Goal: Information Seeking & Learning: Find specific fact

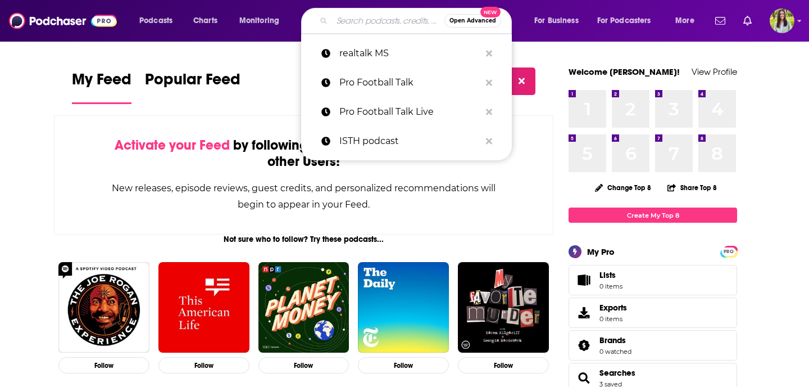
click at [366, 25] on input "Search podcasts, credits, & more..." at bounding box center [388, 21] width 112 height 18
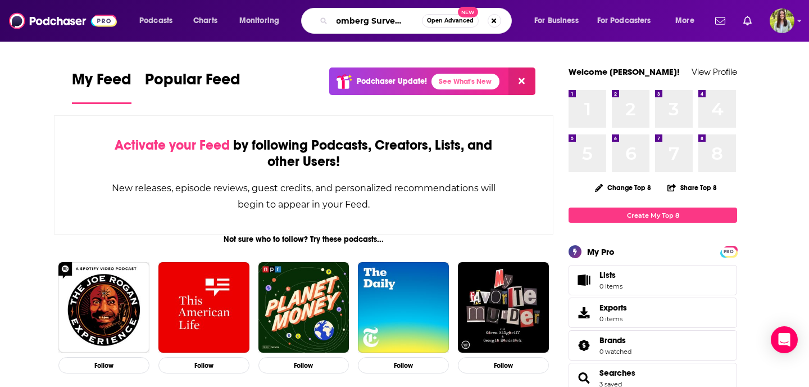
scroll to position [0, 19]
type input "Bloomberg Surveillance"
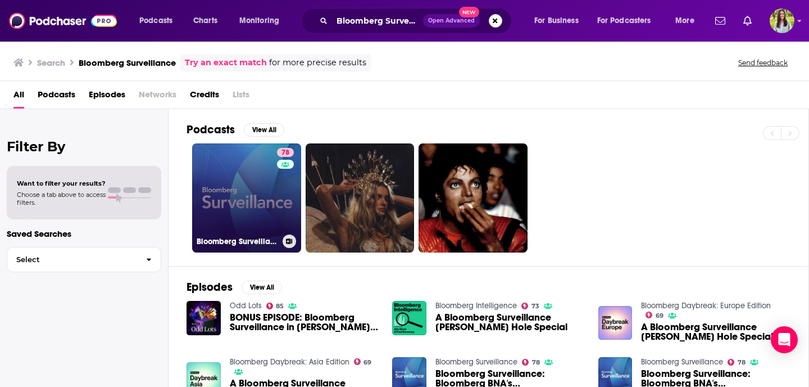
click at [248, 214] on link "78 Bloomberg Surveillance" at bounding box center [246, 197] width 109 height 109
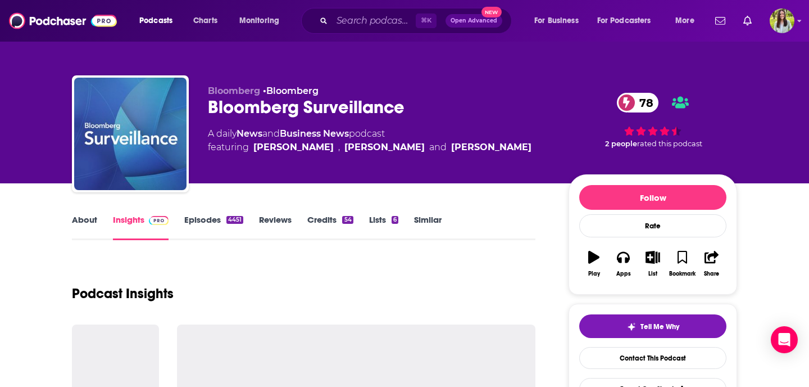
click at [202, 225] on link "Episodes 4451" at bounding box center [213, 227] width 59 height 26
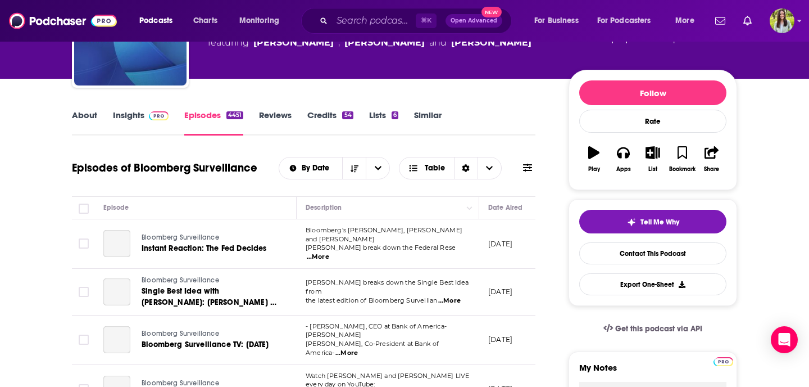
scroll to position [150, 0]
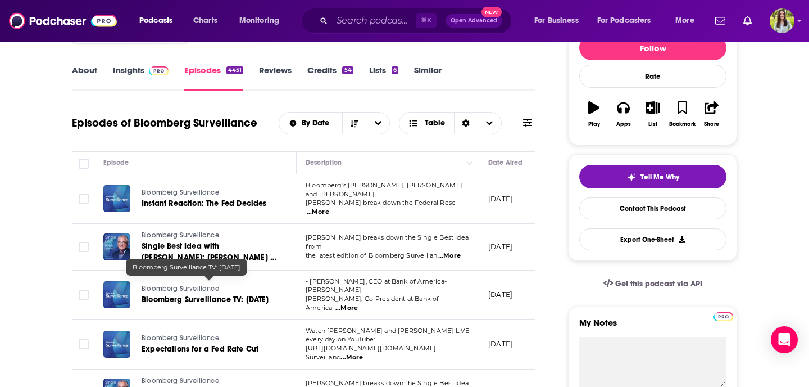
click at [188, 295] on span "Bloomberg Surveillance TV: [DATE]" at bounding box center [206, 300] width 128 height 10
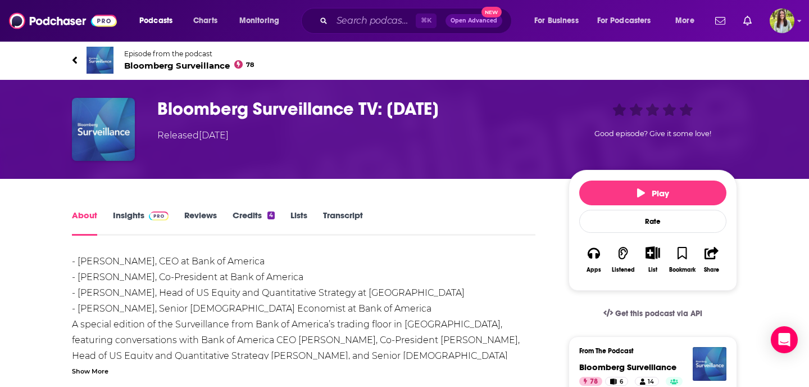
click at [476, 262] on div "- [PERSON_NAME], CEO at Bank of America - [PERSON_NAME], Co-President at Bank o…" at bounding box center [304, 332] width 464 height 157
click at [715, 259] on icon "button" at bounding box center [712, 253] width 14 height 12
click at [506, 274] on div "- [PERSON_NAME], CEO at Bank of America - [PERSON_NAME], Co-President at Bank o…" at bounding box center [304, 332] width 464 height 157
click at [355, 106] on h1 "Bloomberg Surveillance TV: [DATE]" at bounding box center [353, 109] width 393 height 22
click at [363, 106] on h1 "Bloomberg Surveillance TV: [DATE]" at bounding box center [353, 109] width 393 height 22
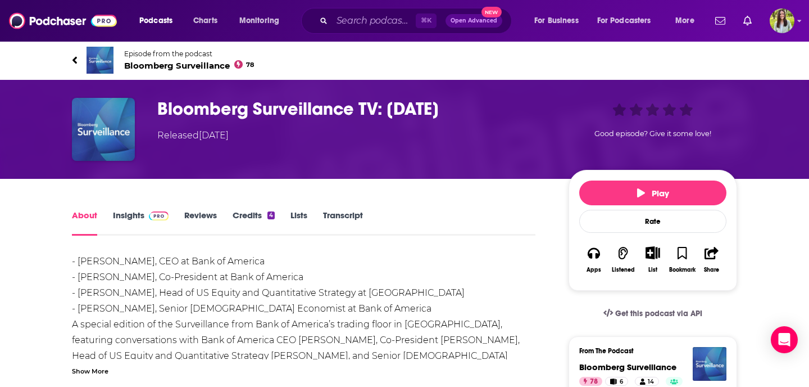
click at [389, 108] on h1 "Bloomberg Surveillance TV: [DATE]" at bounding box center [353, 109] width 393 height 22
drag, startPoint x: 361, startPoint y: 108, endPoint x: 374, endPoint y: 126, distance: 22.0
click at [374, 120] on h1 "Bloomberg Surveillance TV: [DATE]" at bounding box center [353, 109] width 393 height 22
copy h1 "TV: [DATE]"
